Goal: Use online tool/utility: Utilize a website feature to perform a specific function

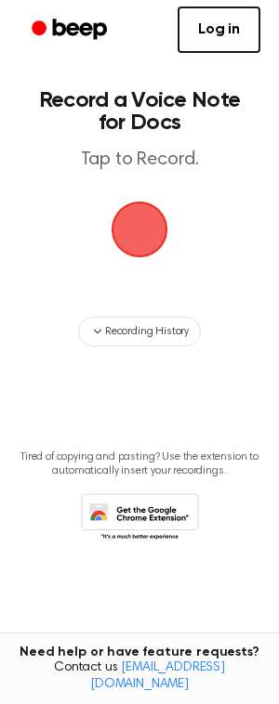
click at [143, 220] on span "button" at bounding box center [139, 229] width 67 height 67
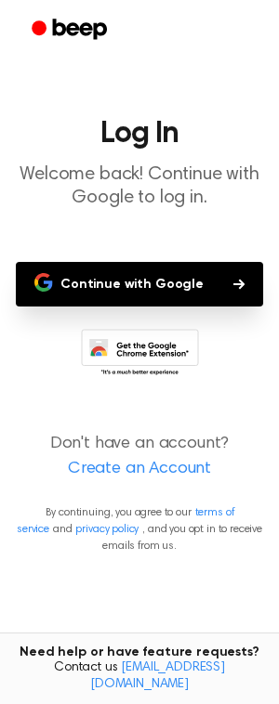
click at [134, 295] on button "Continue with Google" at bounding box center [139, 284] width 247 height 45
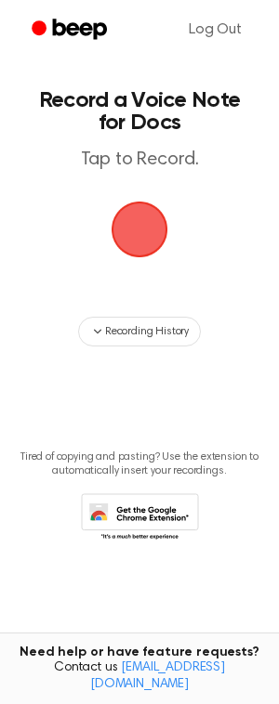
click at [111, 245] on main "Record a Voice Note for Docs Tap to Record. Recording History Tired of copying …" at bounding box center [139, 322] width 279 height 645
click at [166, 233] on span "button" at bounding box center [139, 229] width 78 height 78
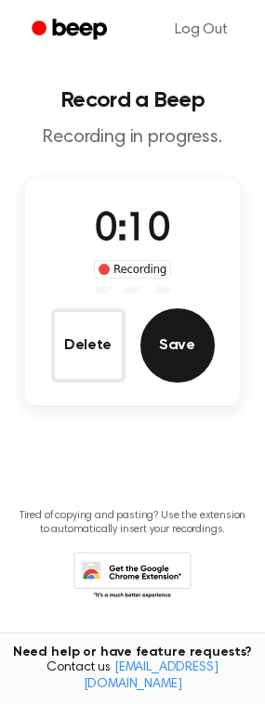
click at [183, 366] on button "Save" at bounding box center [177, 345] width 74 height 74
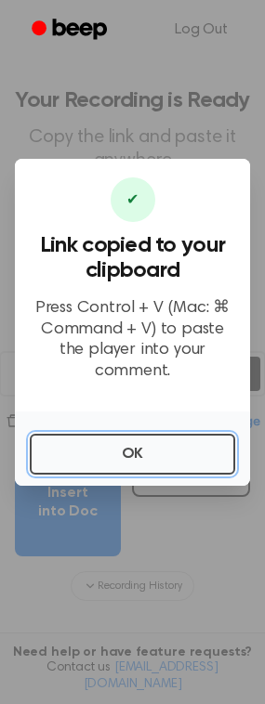
click at [125, 441] on button "OK" at bounding box center [132, 454] width 205 height 41
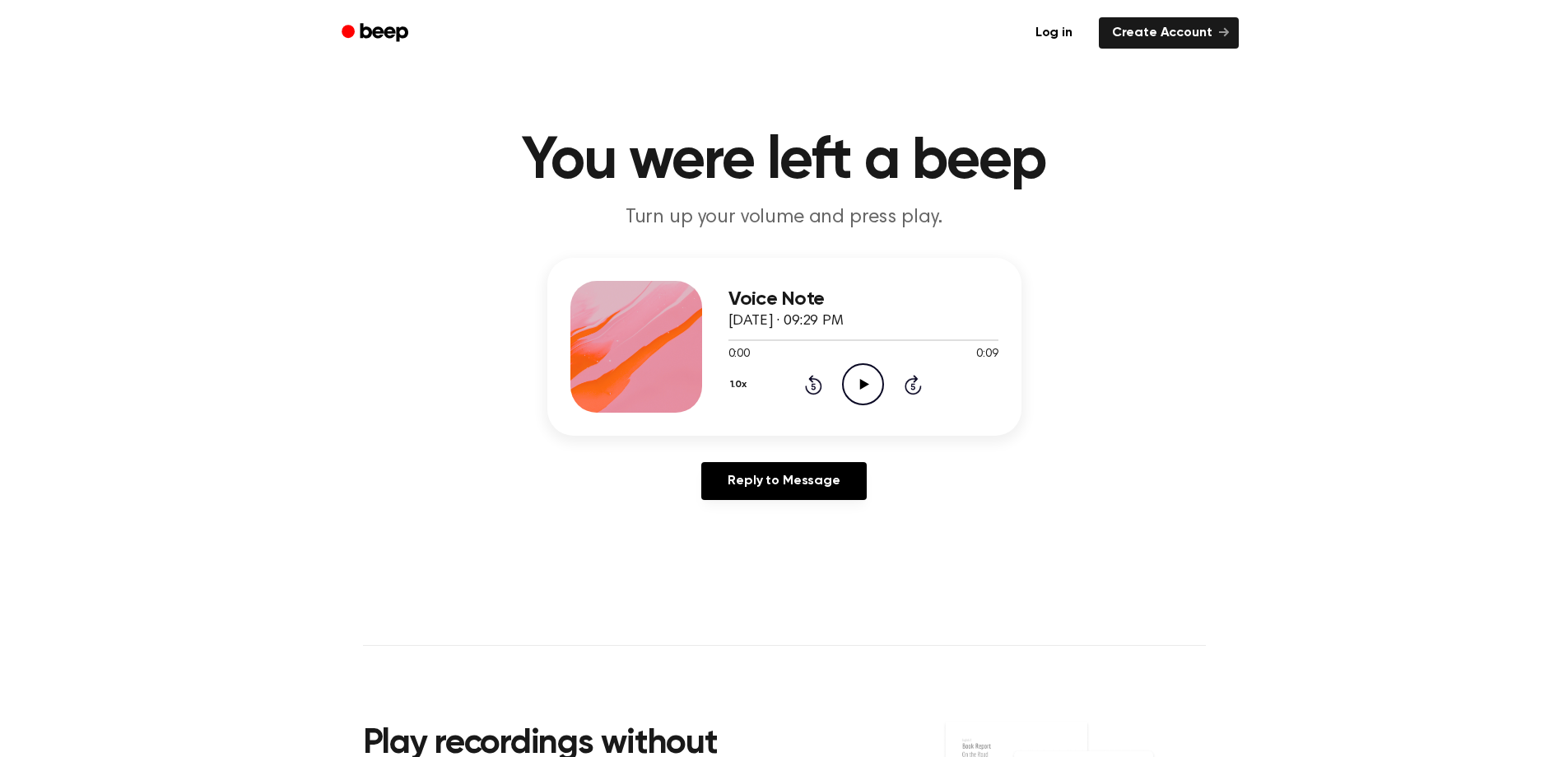
click at [851, 393] on icon "Play Audio" at bounding box center [862, 384] width 42 height 42
